Goal: Find specific page/section: Find specific page/section

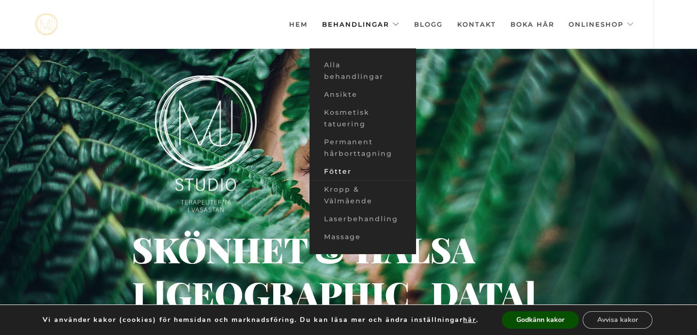
click at [354, 171] on link "Fötter" at bounding box center [363, 172] width 107 height 18
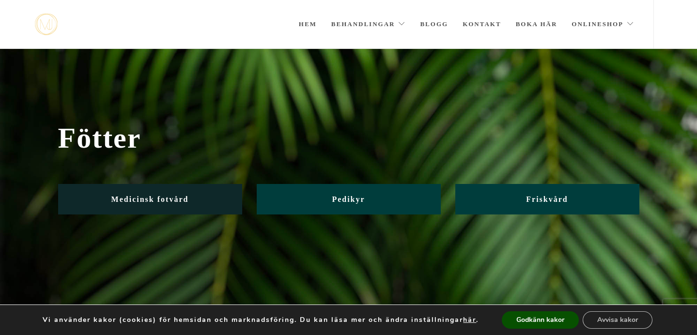
click at [223, 195] on link "Medicinsk fotvård" at bounding box center [150, 199] width 184 height 31
